Goal: Information Seeking & Learning: Learn about a topic

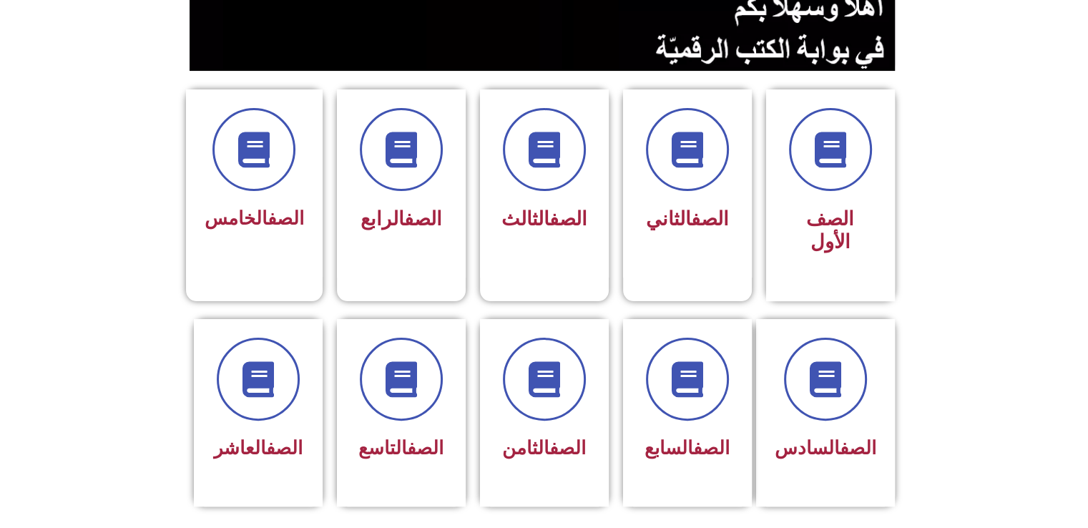
scroll to position [343, 0]
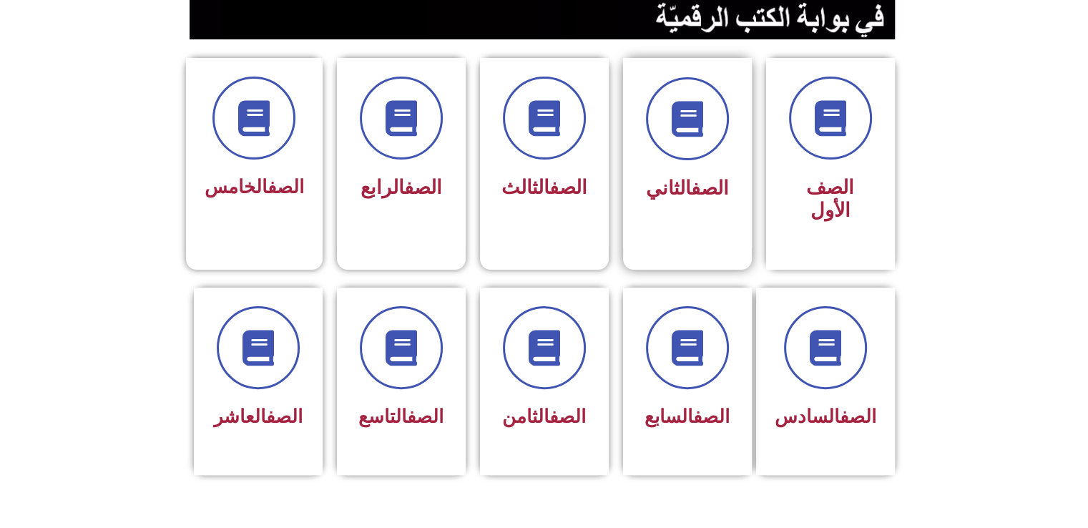
click at [687, 164] on div "الصف الثاني" at bounding box center [687, 141] width 90 height 129
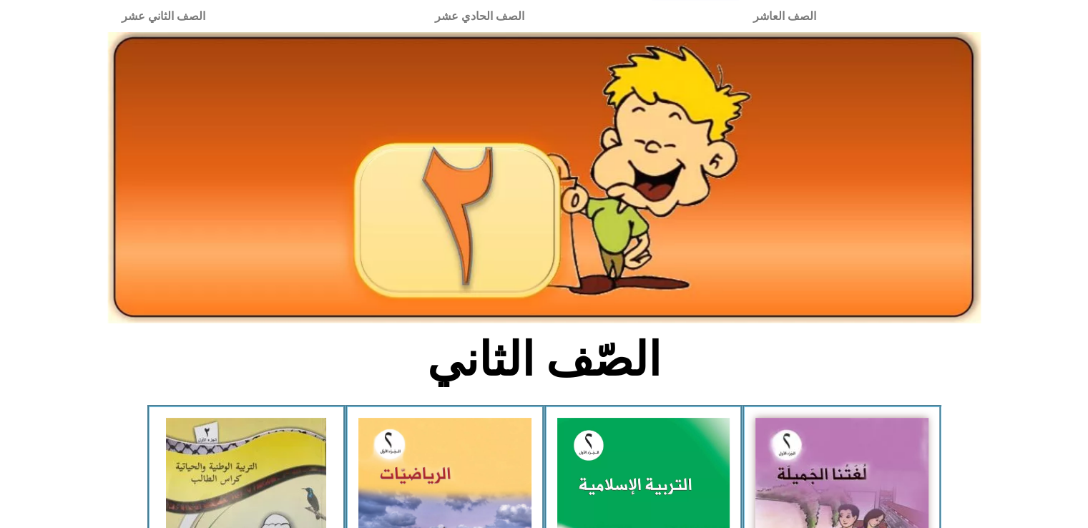
scroll to position [44, 0]
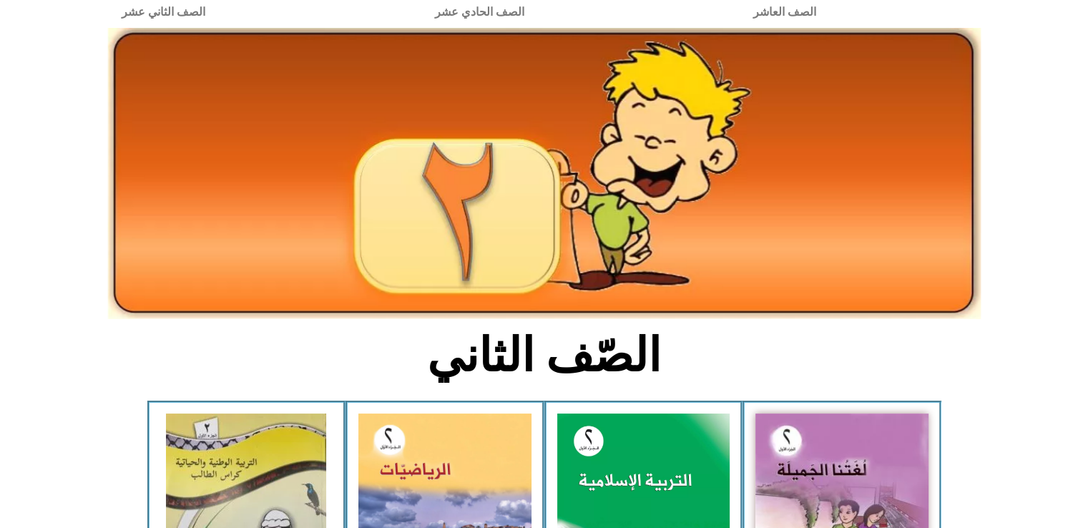
click at [549, 247] on img at bounding box center [544, 173] width 872 height 291
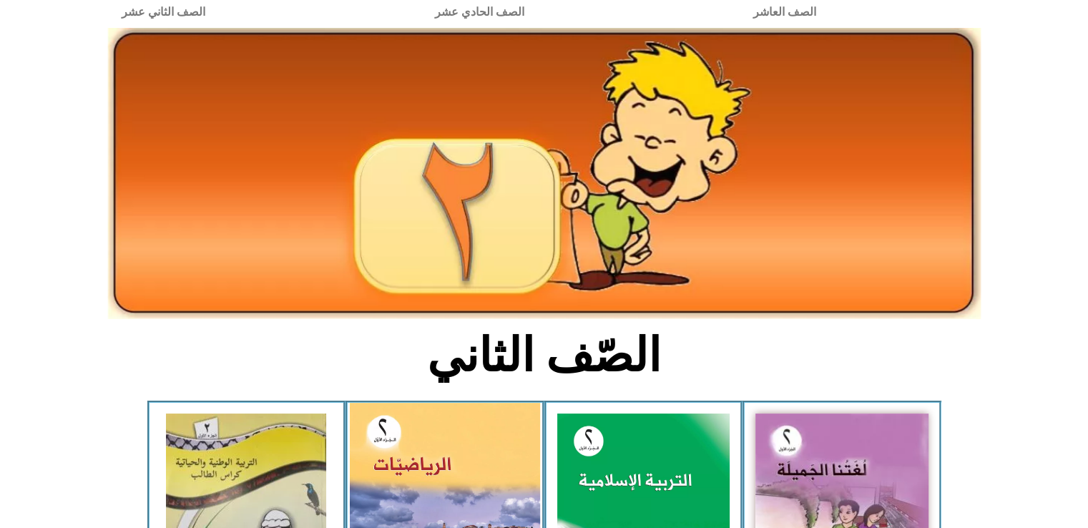
click at [445, 448] on img at bounding box center [445, 520] width 190 height 235
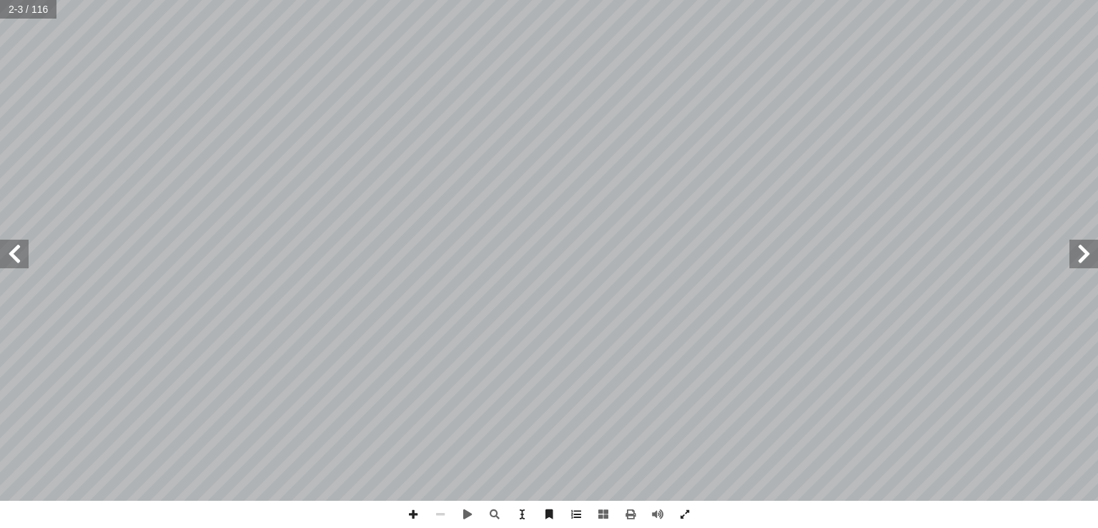
click at [1, 259] on span at bounding box center [14, 254] width 29 height 29
click at [410, 517] on span at bounding box center [413, 514] width 27 height 27
click at [414, 517] on span at bounding box center [413, 514] width 27 height 27
click at [439, 518] on span at bounding box center [440, 514] width 27 height 27
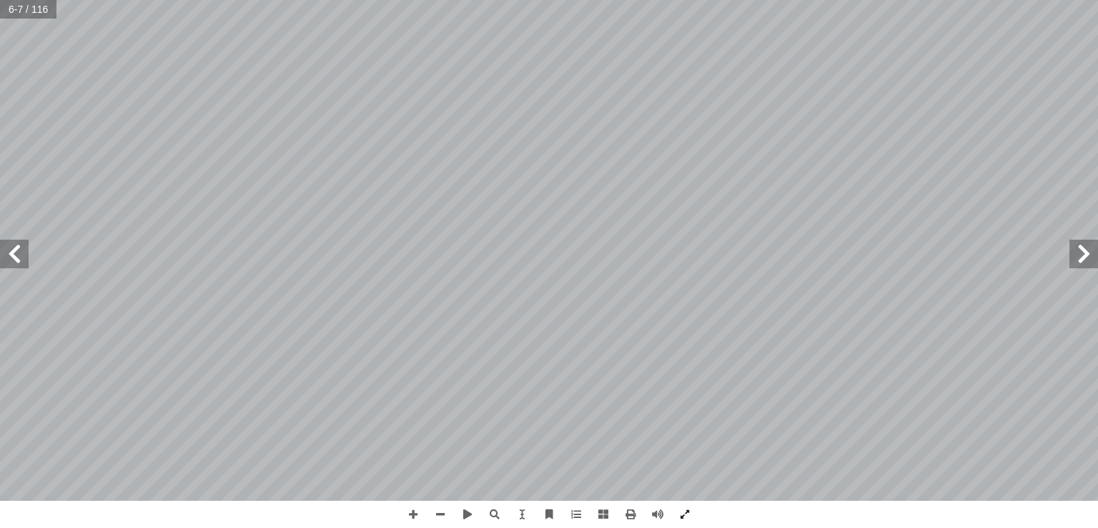
click at [14, 252] on span at bounding box center [14, 254] width 29 height 29
click at [437, 516] on span at bounding box center [440, 514] width 27 height 27
click at [498, 516] on span at bounding box center [494, 514] width 27 height 27
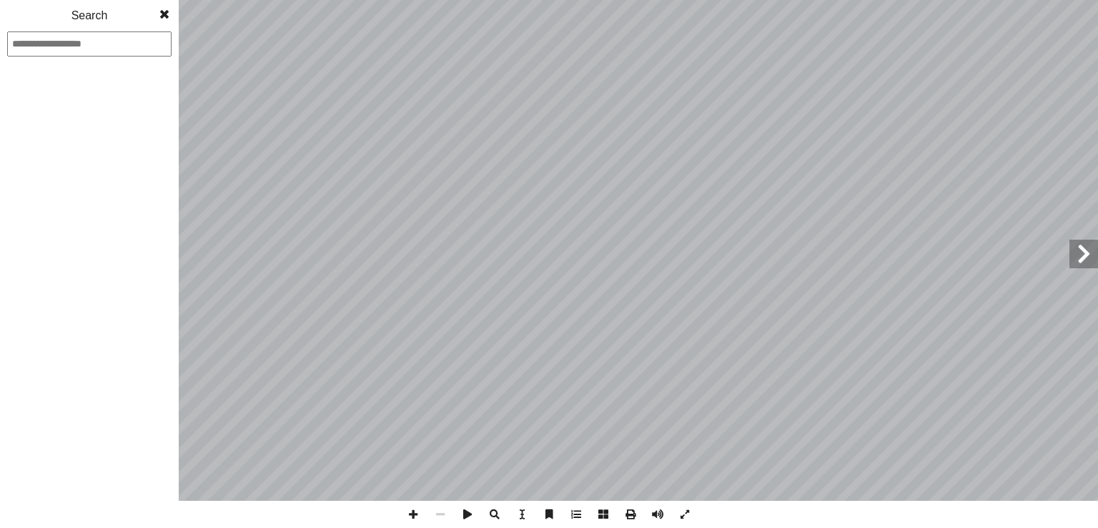
click at [496, 511] on span at bounding box center [494, 514] width 27 height 27
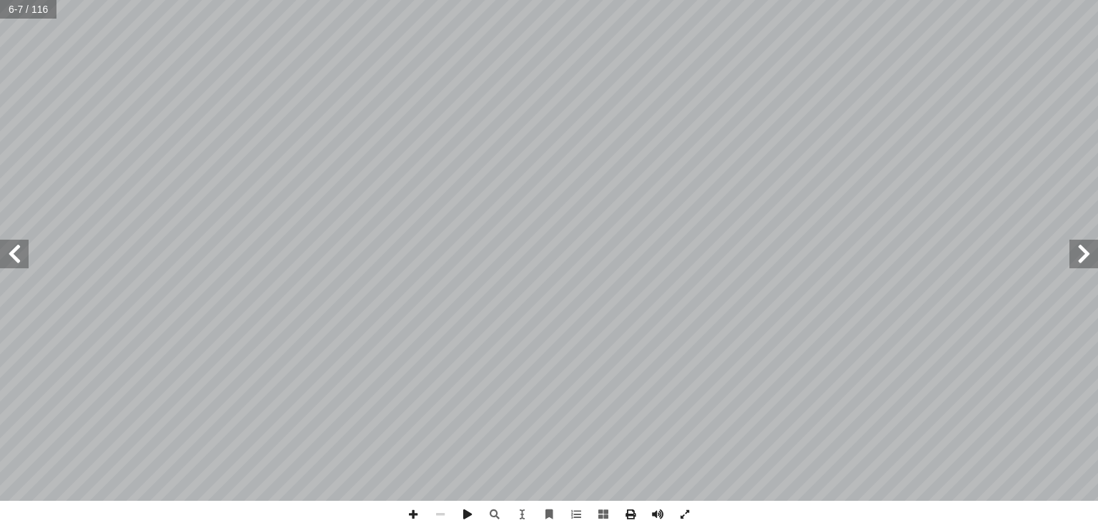
click at [15, 259] on span at bounding box center [14, 254] width 29 height 29
click at [416, 515] on span at bounding box center [413, 514] width 27 height 27
